Goal: Information Seeking & Learning: Learn about a topic

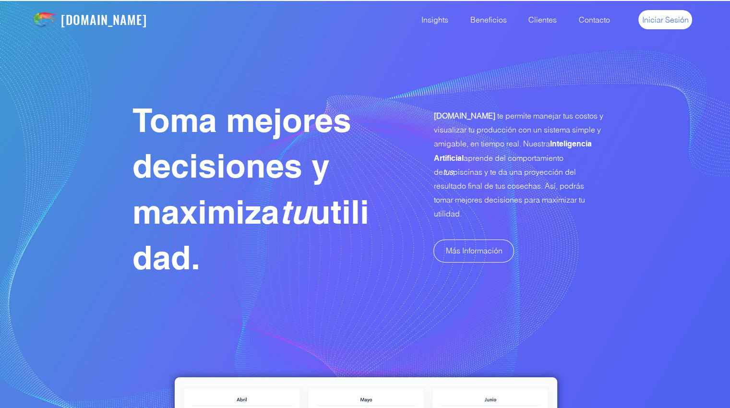
click at [682, 22] on span "Iniciar Sesión" at bounding box center [665, 19] width 47 height 11
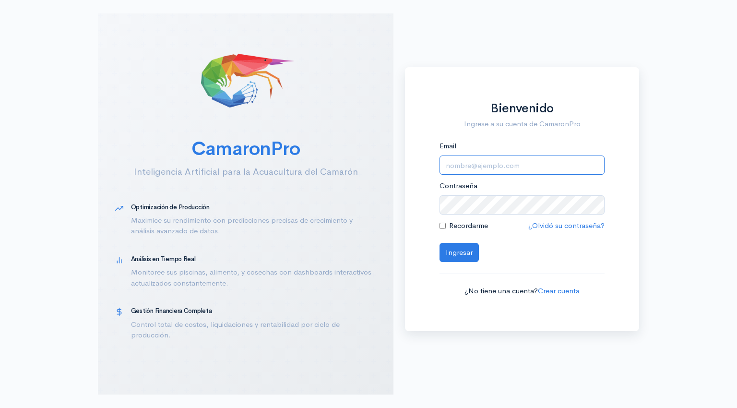
click at [467, 160] on input "Email" at bounding box center [522, 166] width 165 height 20
type input "[EMAIL_ADDRESS][DOMAIN_NAME]"
click at [448, 254] on button "Ingresar" at bounding box center [459, 253] width 39 height 20
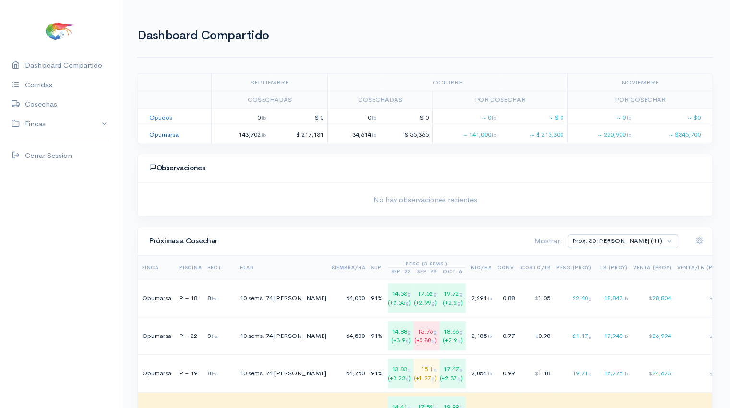
click at [165, 132] on link "Opumarsa" at bounding box center [163, 135] width 29 height 8
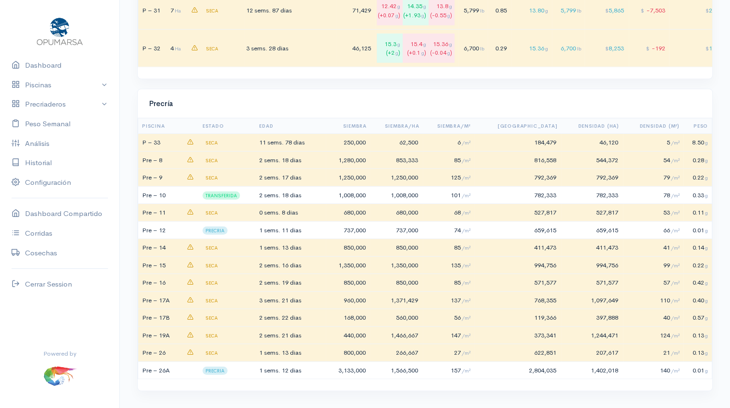
scroll to position [2762, 0]
click at [325, 193] on td "2 sems. 18 [PERSON_NAME]" at bounding box center [292, 194] width 68 height 18
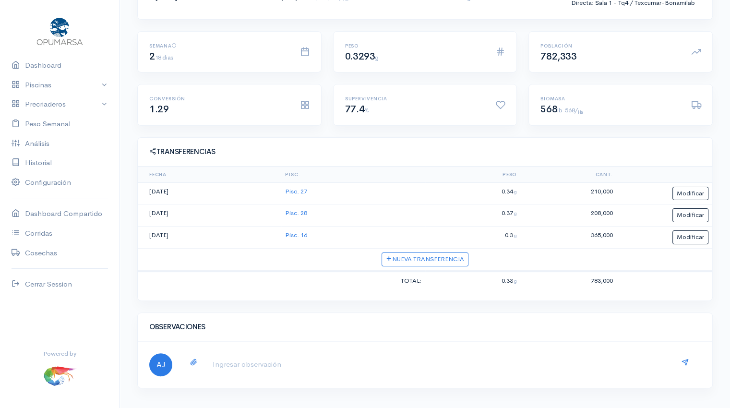
scroll to position [159, 0]
click at [298, 235] on link "Pisc. 16" at bounding box center [296, 234] width 22 height 8
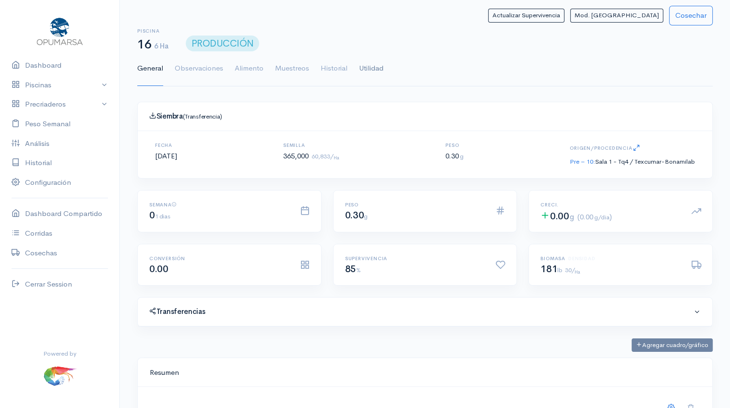
click at [373, 68] on link "Utilidad" at bounding box center [371, 68] width 24 height 35
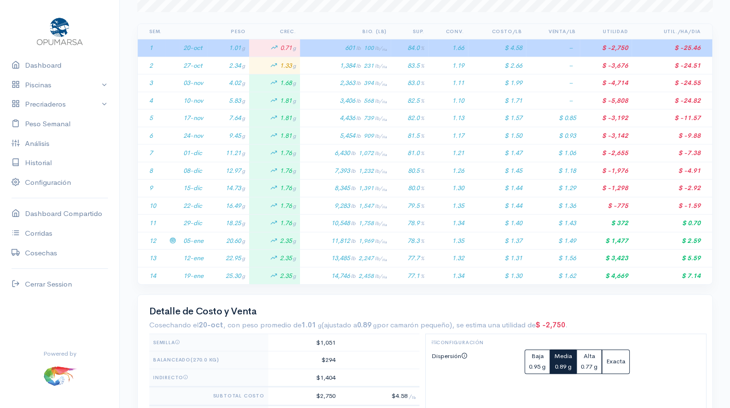
scroll to position [198, 0]
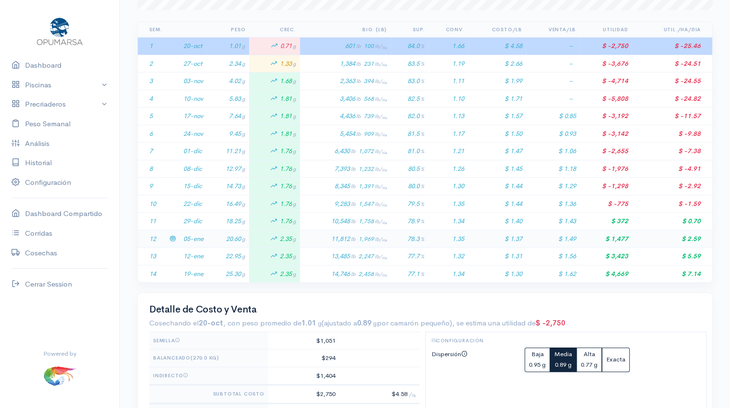
click at [208, 239] on td "20.60 g" at bounding box center [228, 239] width 42 height 18
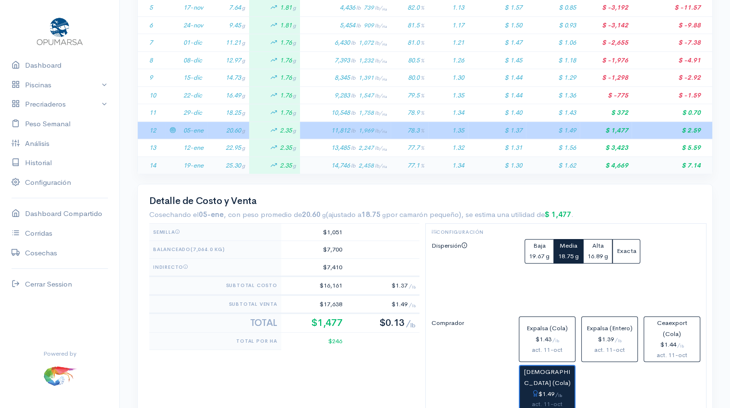
scroll to position [300, 0]
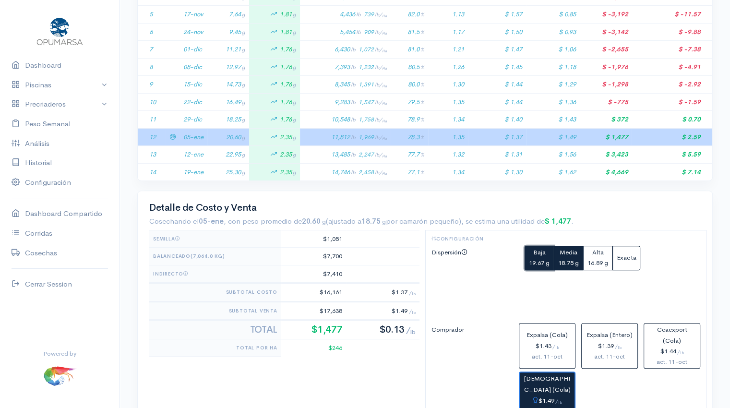
click at [538, 263] on small "19.67 g" at bounding box center [539, 263] width 21 height 8
click at [573, 264] on small "18.75 g" at bounding box center [568, 263] width 21 height 8
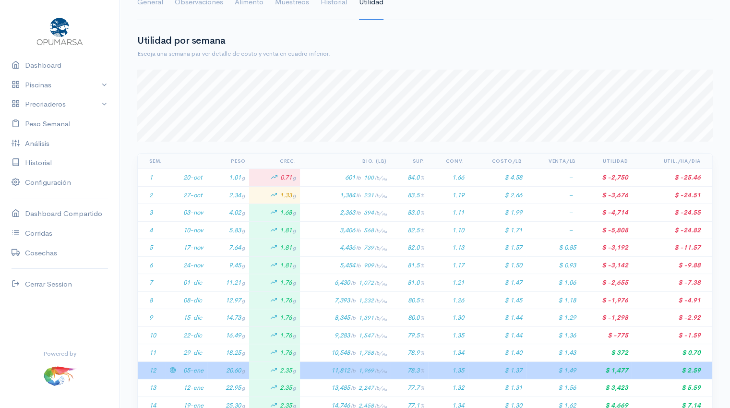
scroll to position [0, 0]
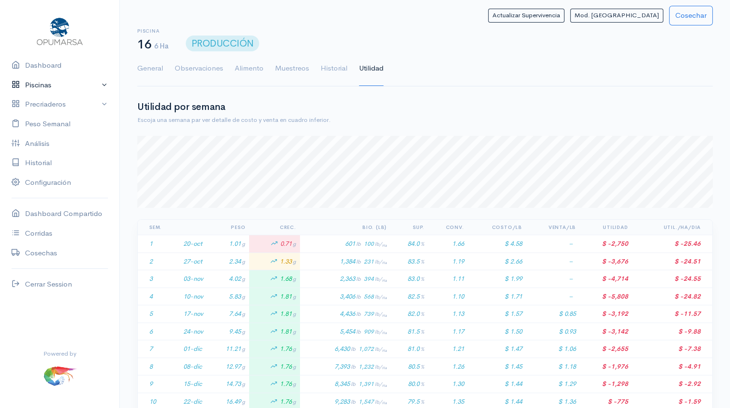
click at [48, 84] on link "Piscinas" at bounding box center [60, 85] width 120 height 20
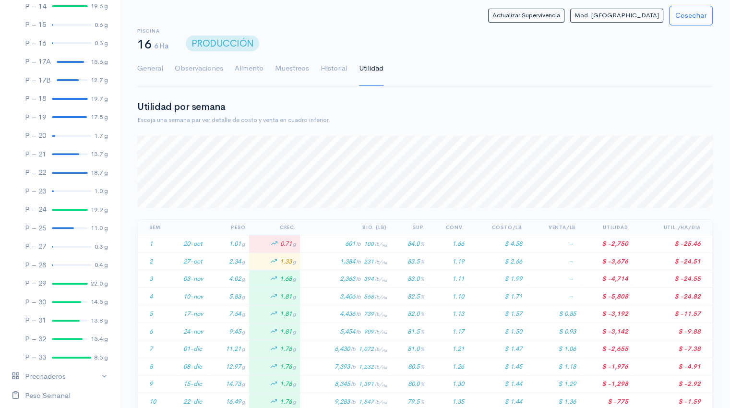
scroll to position [339, 0]
click at [63, 246] on link "P – 27 0.3 g" at bounding box center [60, 245] width 120 height 19
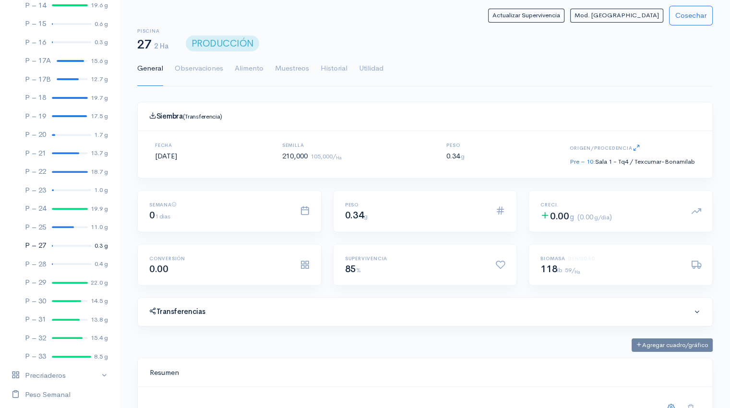
scroll to position [144, 551]
click at [376, 65] on link "Utilidad" at bounding box center [371, 68] width 24 height 35
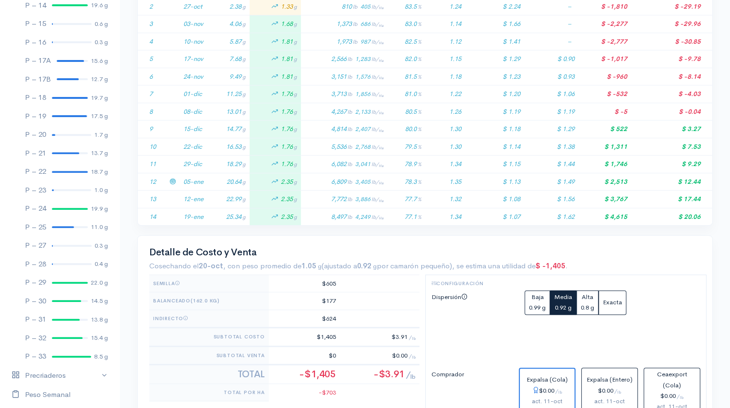
scroll to position [255, 0]
click at [217, 182] on td "20.64 g" at bounding box center [228, 181] width 42 height 18
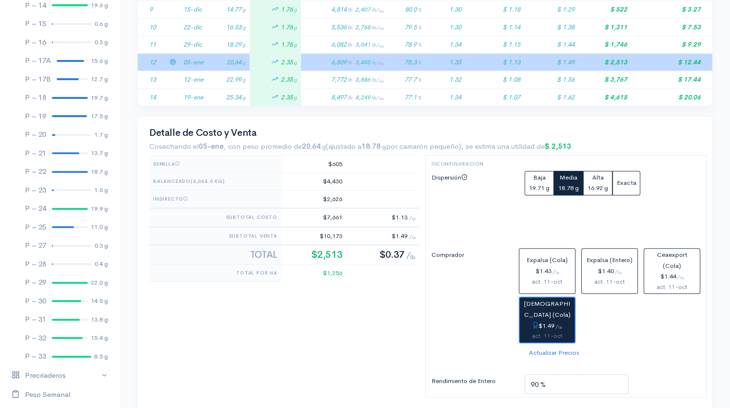
scroll to position [376, 0]
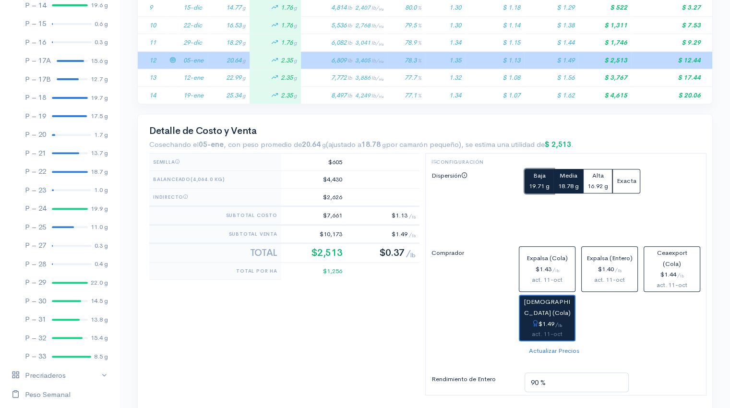
click at [535, 178] on div "Baja" at bounding box center [539, 175] width 21 height 11
click at [568, 187] on small "18.78 g" at bounding box center [568, 186] width 21 height 8
click at [541, 182] on small "19.71 g" at bounding box center [539, 186] width 21 height 8
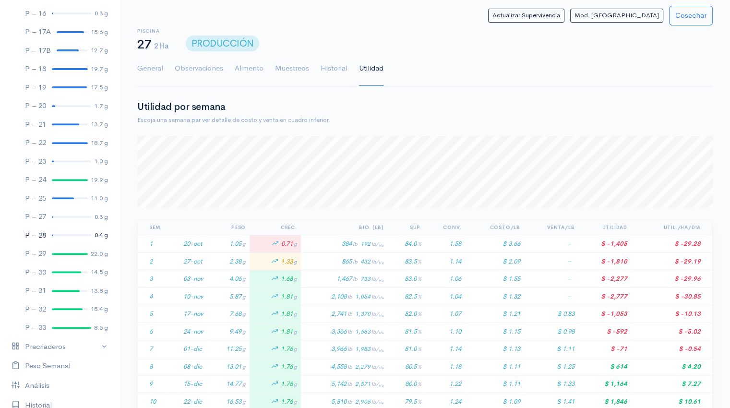
scroll to position [368, 0]
click at [63, 237] on link "P – 28 0.4 g" at bounding box center [60, 235] width 120 height 19
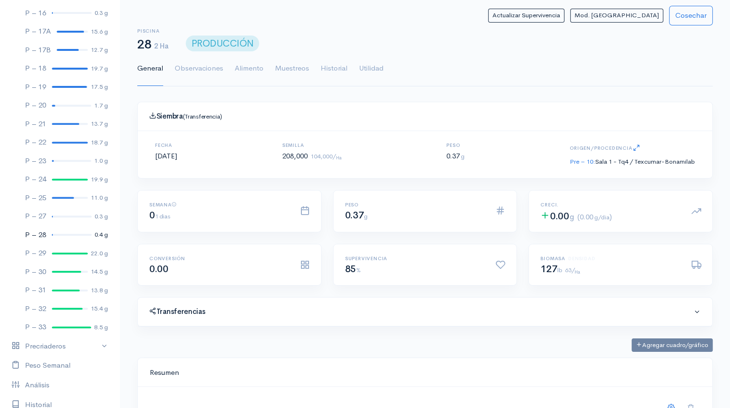
scroll to position [144, 551]
click at [377, 63] on link "Utilidad" at bounding box center [371, 68] width 24 height 35
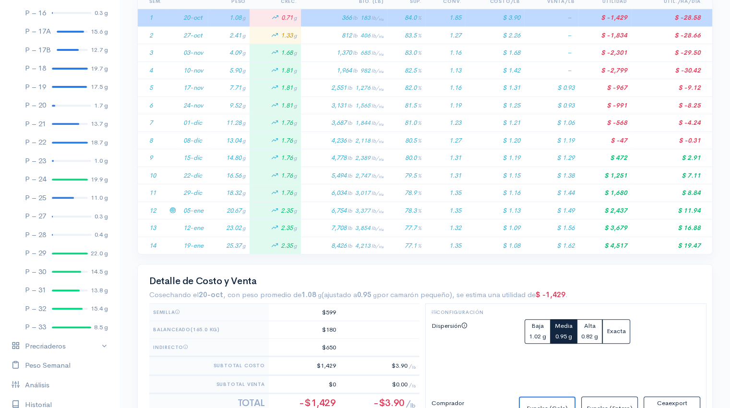
scroll to position [228, 0]
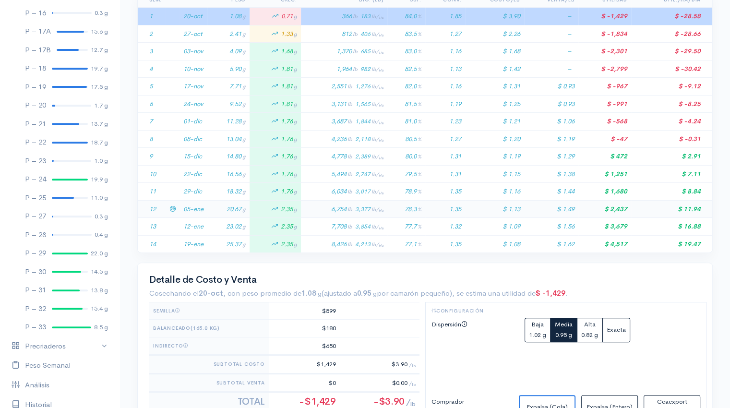
click at [216, 214] on td "20.67 g" at bounding box center [228, 209] width 42 height 18
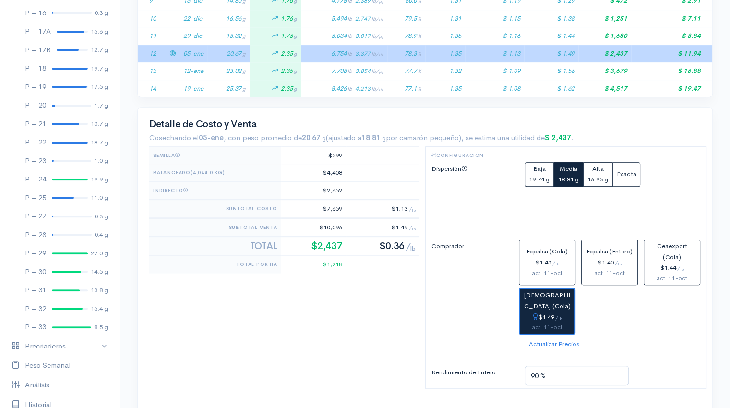
scroll to position [387, 0]
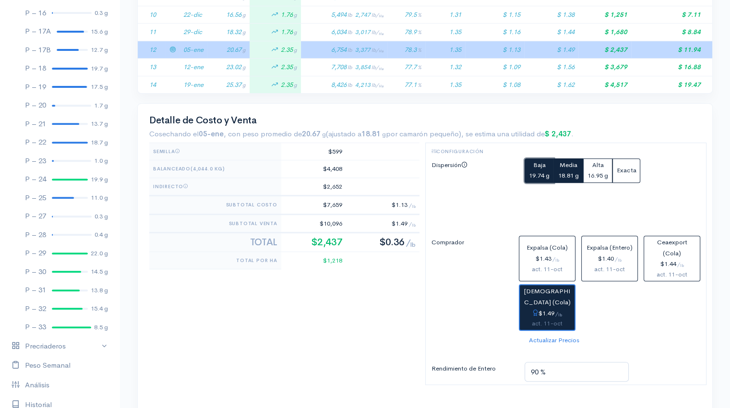
click at [538, 168] on div "Baja" at bounding box center [539, 165] width 21 height 11
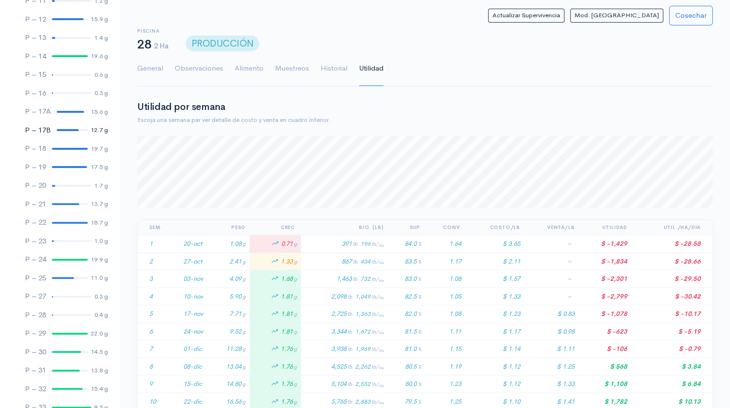
scroll to position [276, 0]
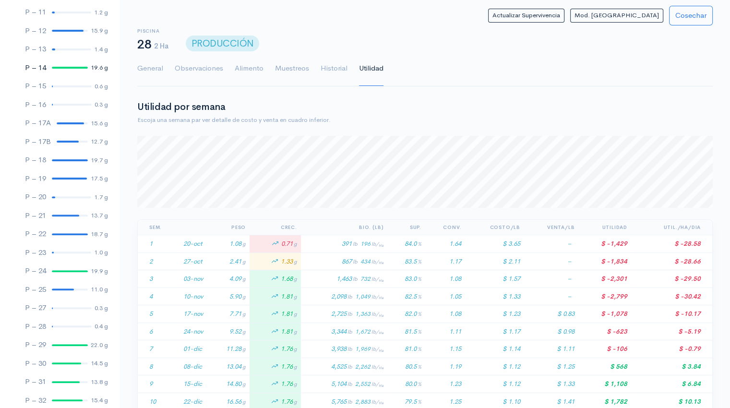
click at [60, 70] on link "P – 14 19.6 g" at bounding box center [60, 68] width 120 height 19
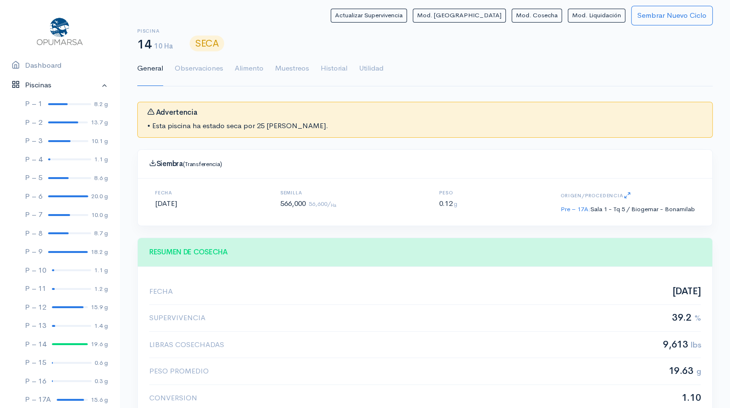
click at [96, 85] on link "Piscinas" at bounding box center [60, 85] width 120 height 20
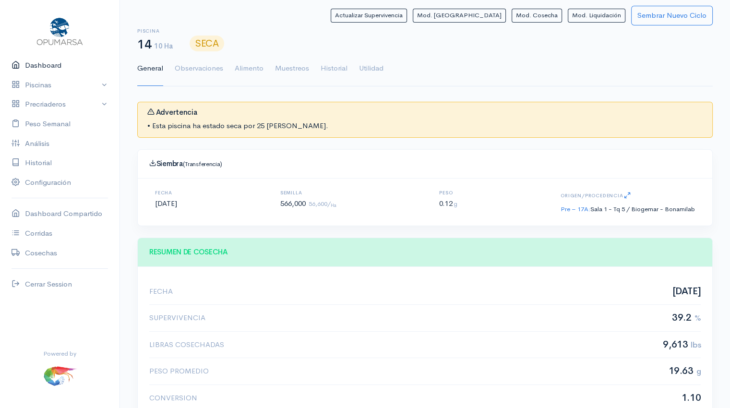
click at [44, 66] on link "Dashboard" at bounding box center [60, 66] width 120 height 20
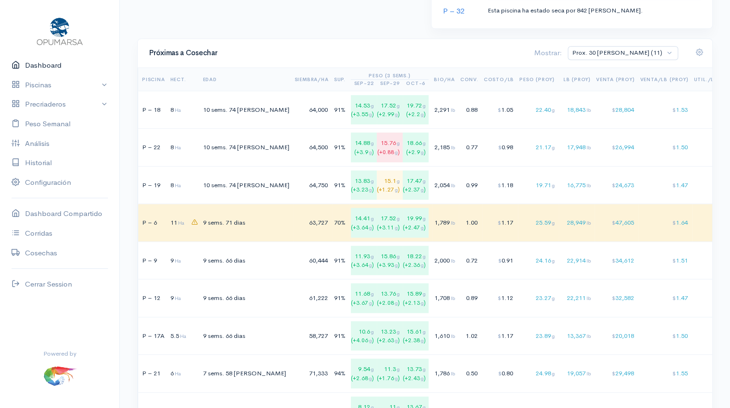
scroll to position [636, 0]
click at [596, 182] on div "$ 24,673" at bounding box center [615, 185] width 39 height 10
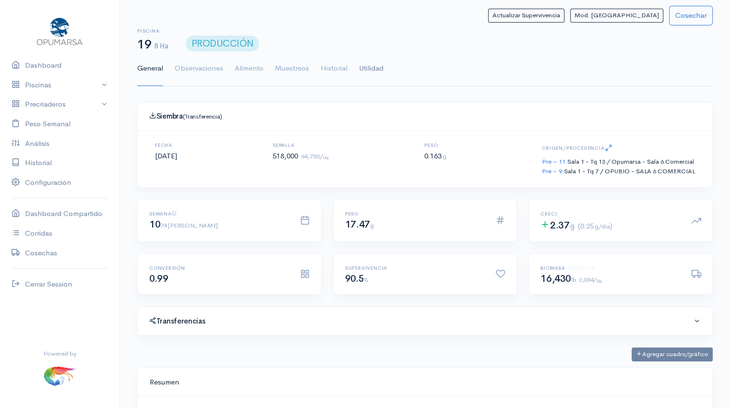
click at [371, 70] on link "Utilidad" at bounding box center [371, 68] width 24 height 35
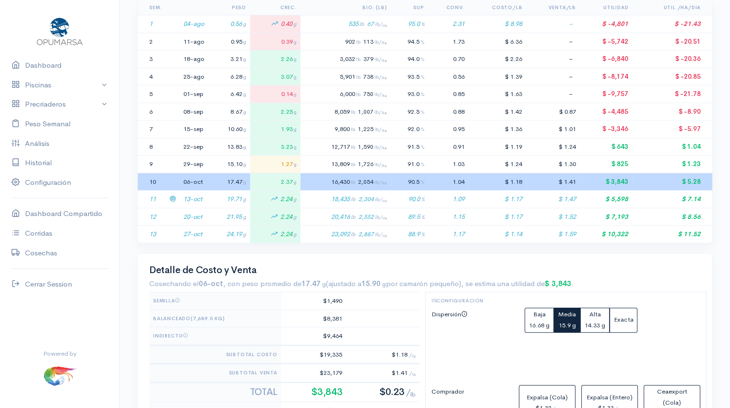
scroll to position [224, 0]
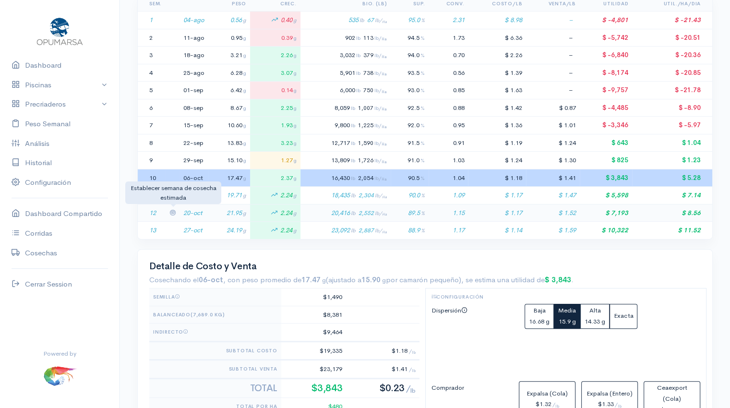
click at [173, 212] on icon at bounding box center [172, 212] width 6 height 6
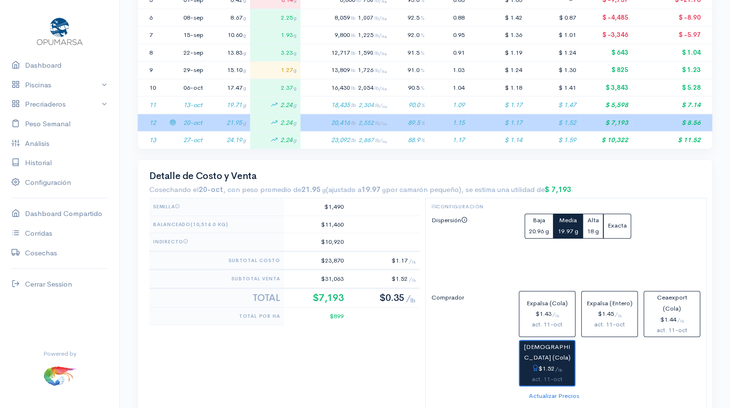
scroll to position [313, 0]
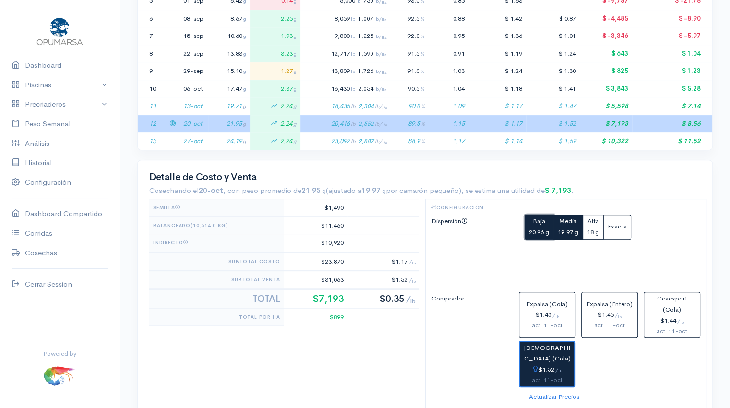
click at [534, 235] on button "Baja 20.96 g" at bounding box center [539, 227] width 29 height 25
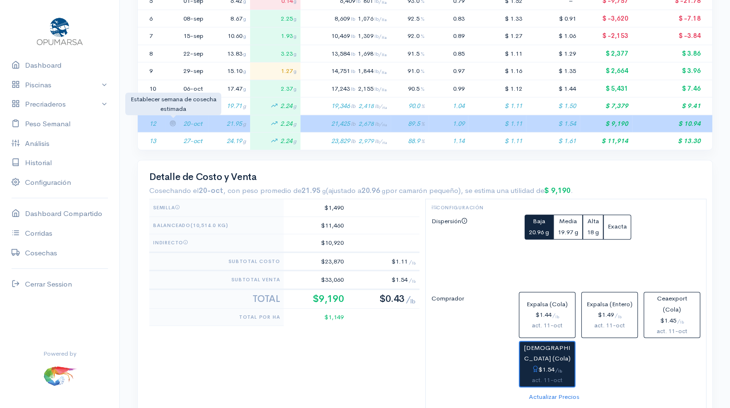
click at [171, 120] on icon at bounding box center [172, 123] width 6 height 6
click at [48, 70] on link "Dashboard" at bounding box center [60, 66] width 120 height 20
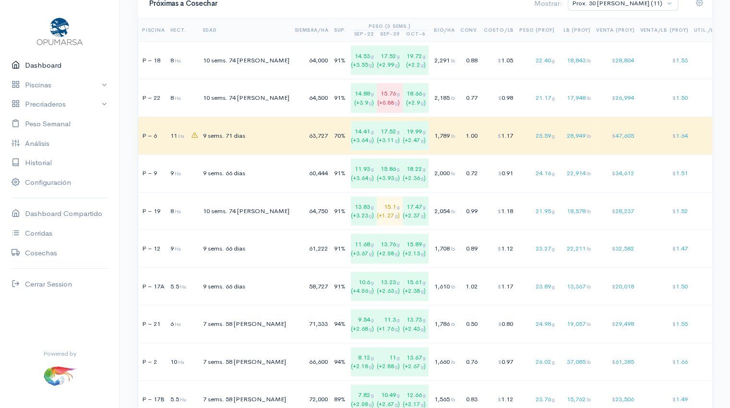
scroll to position [685, 0]
click at [460, 169] on div "0.72" at bounding box center [469, 173] width 18 height 10
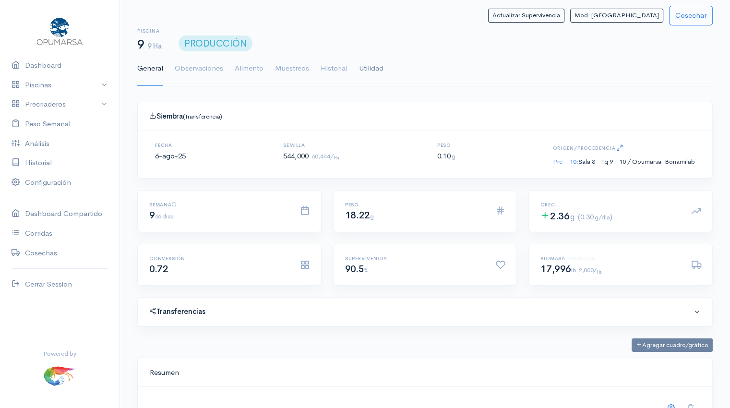
click at [368, 68] on link "Utilidad" at bounding box center [371, 68] width 24 height 35
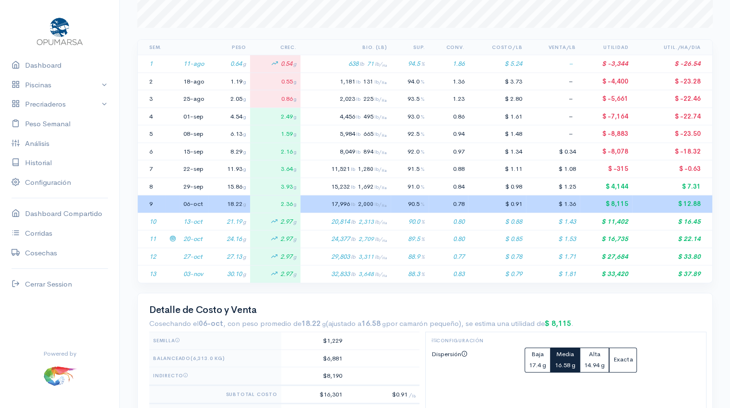
scroll to position [180, 0]
click at [174, 252] on icon at bounding box center [172, 255] width 6 height 6
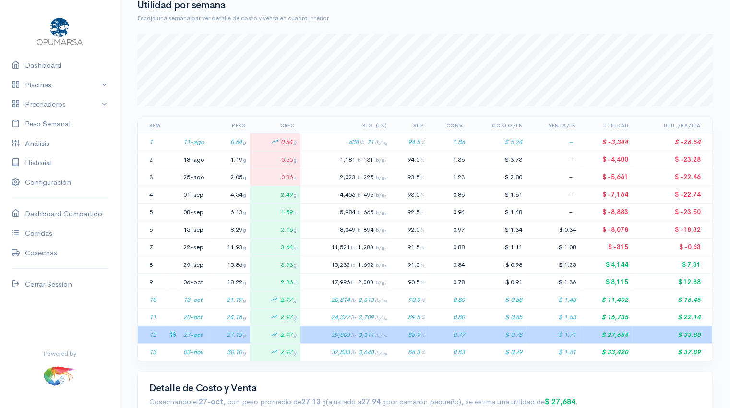
scroll to position [0, 0]
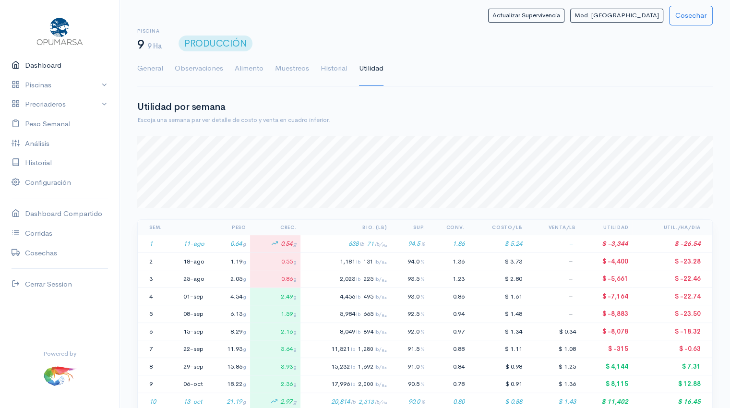
click at [49, 68] on link "Dashboard" at bounding box center [60, 66] width 120 height 20
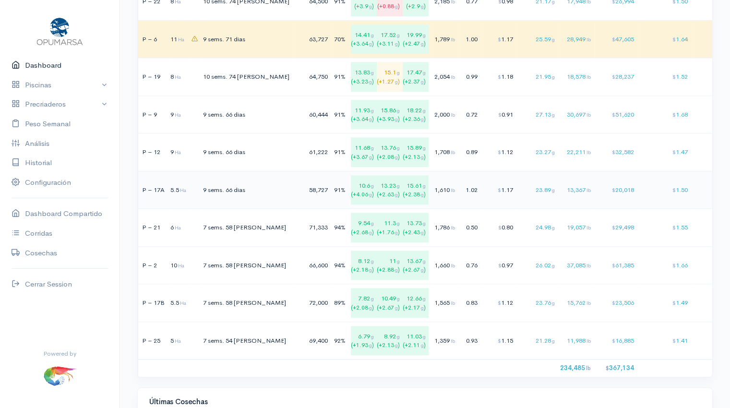
scroll to position [783, 0]
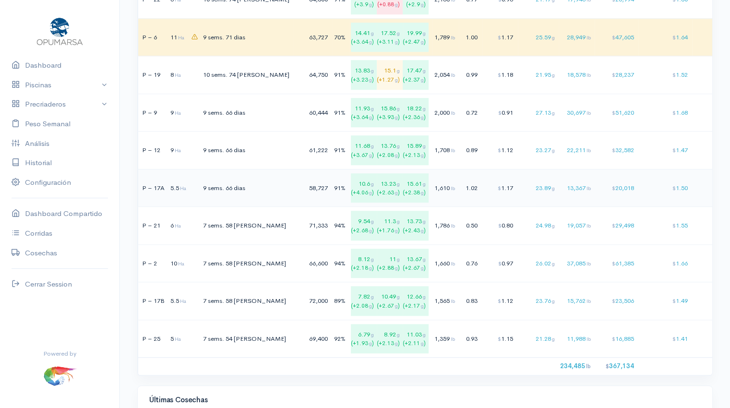
click at [459, 194] on td "1.02" at bounding box center [471, 188] width 24 height 38
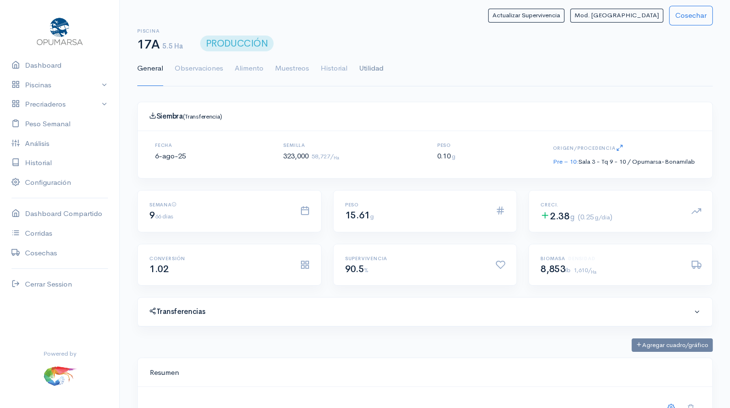
click at [381, 70] on link "Utilidad" at bounding box center [371, 68] width 24 height 35
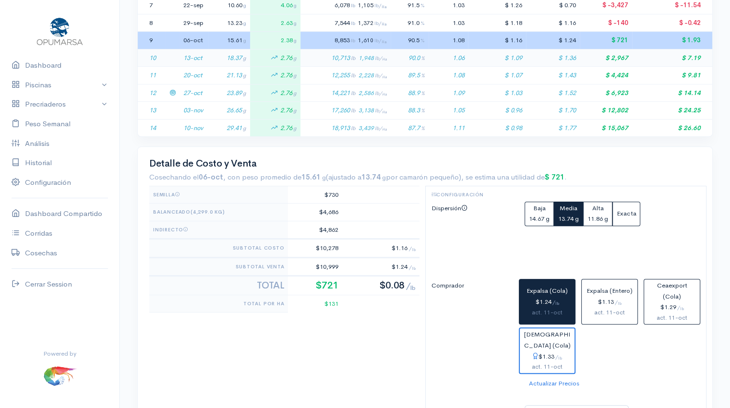
scroll to position [347, 0]
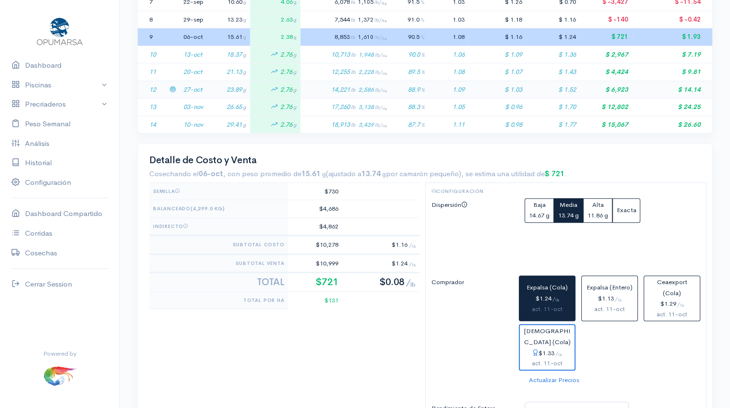
click at [207, 86] on td "27-oct" at bounding box center [194, 90] width 29 height 18
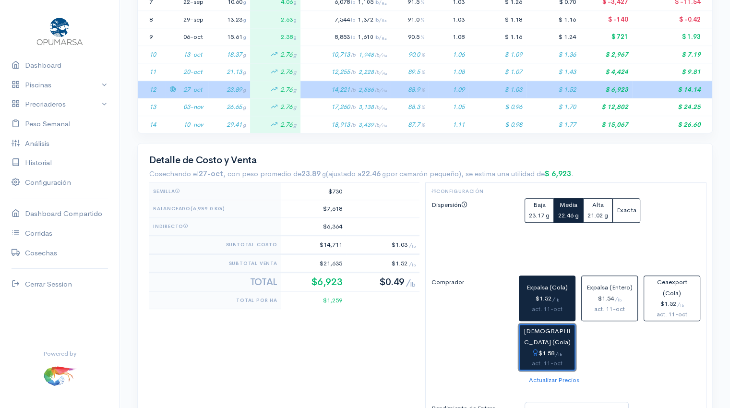
click at [547, 343] on span "[DEMOGRAPHIC_DATA] (Cola)" at bounding box center [547, 336] width 47 height 19
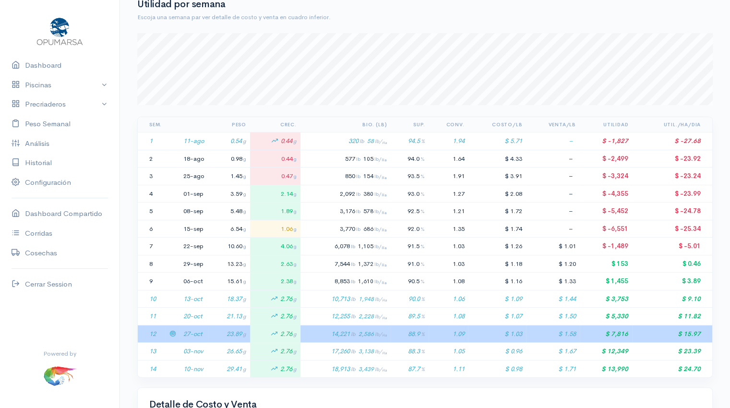
scroll to position [0, 0]
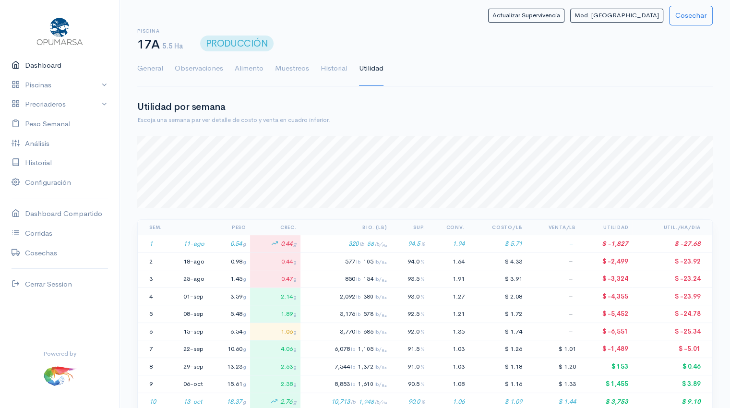
click at [53, 64] on link "Dashboard" at bounding box center [60, 66] width 120 height 20
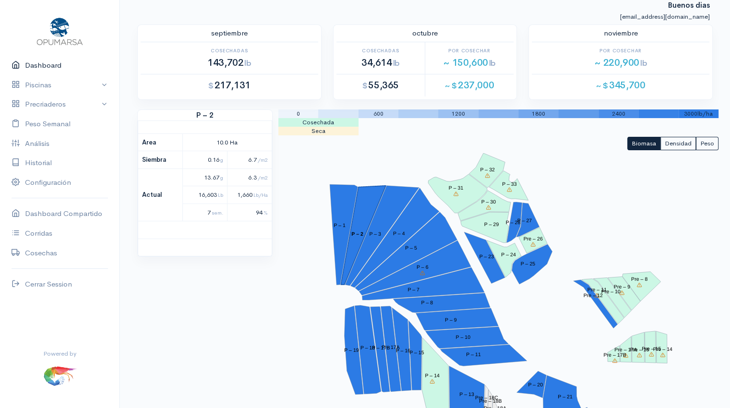
scroll to position [12, 0]
